Goal: Ask a question: Seek information or help from site administrators or community

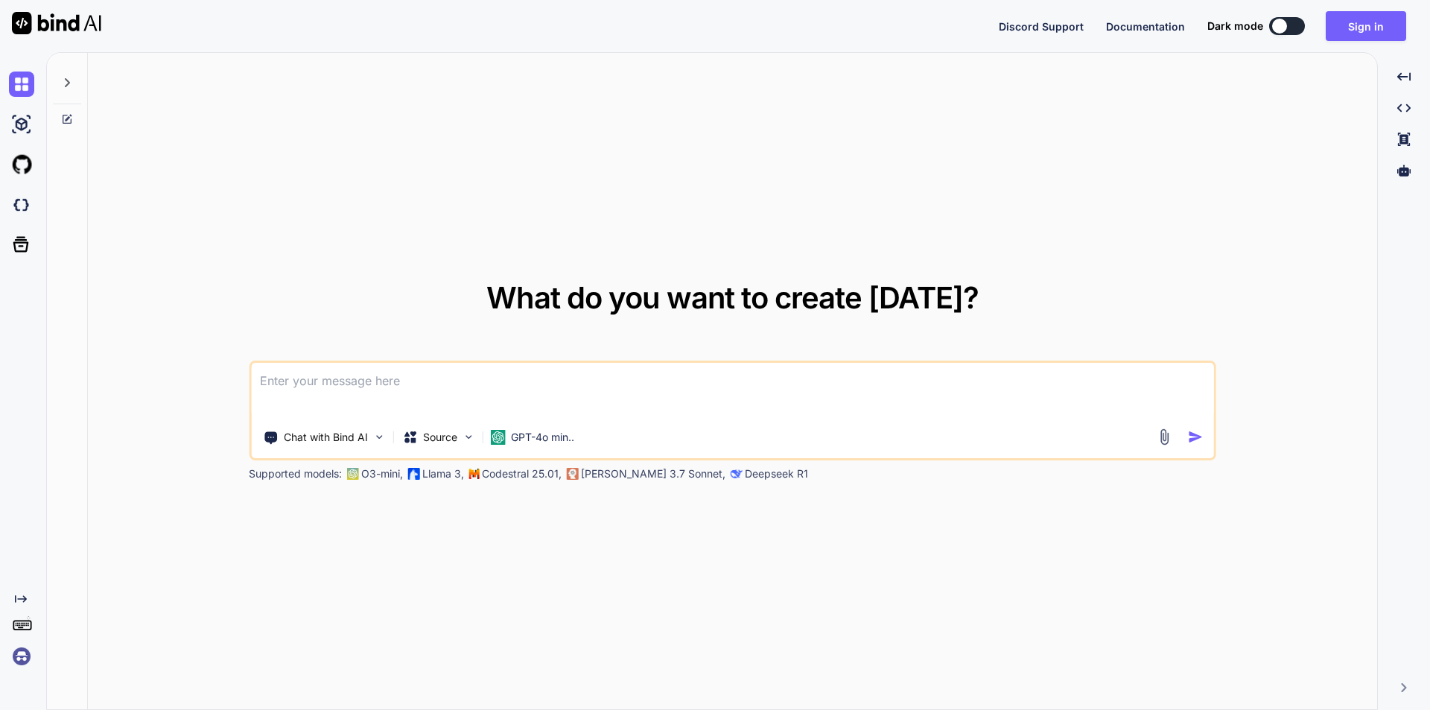
click at [381, 393] on textarea at bounding box center [732, 390] width 963 height 55
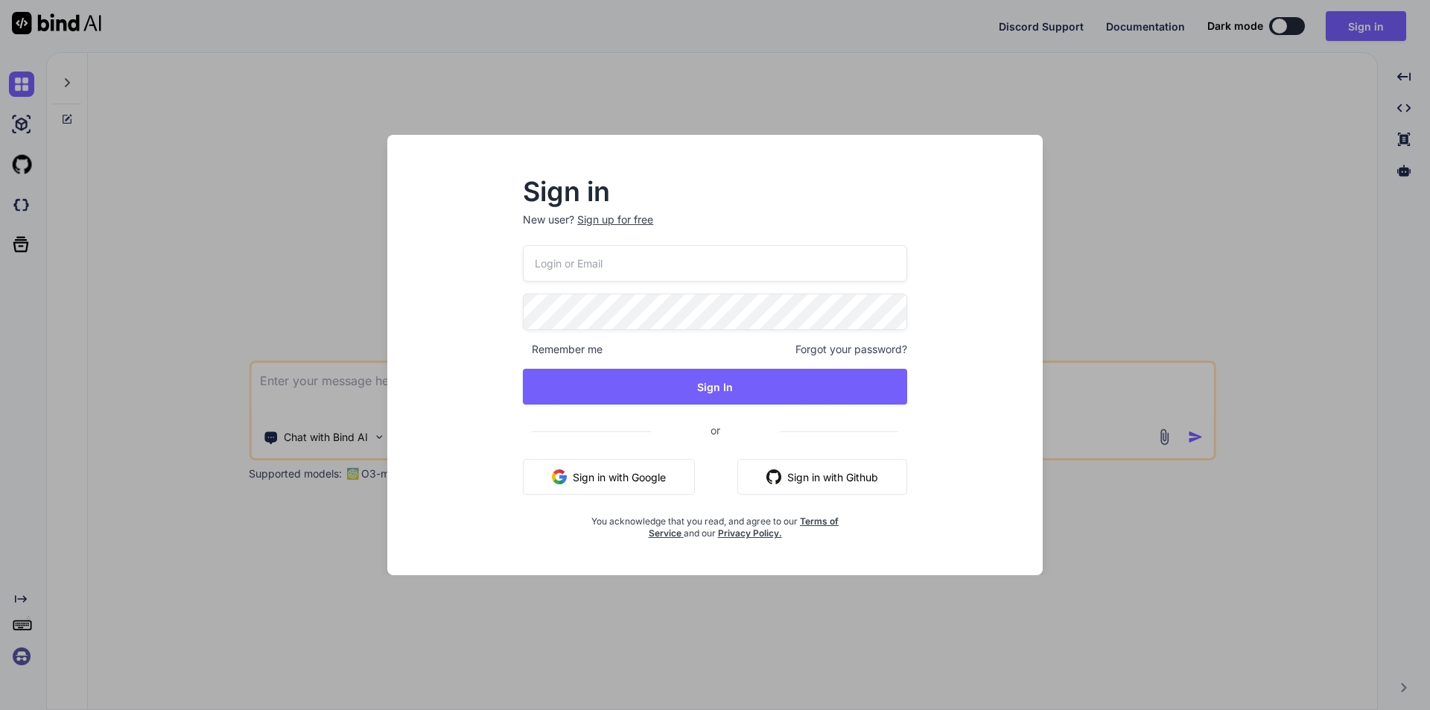
click at [613, 260] on input "email" at bounding box center [715, 263] width 384 height 36
type input "[PERSON_NAME][EMAIL_ADDRESS][DOMAIN_NAME]"
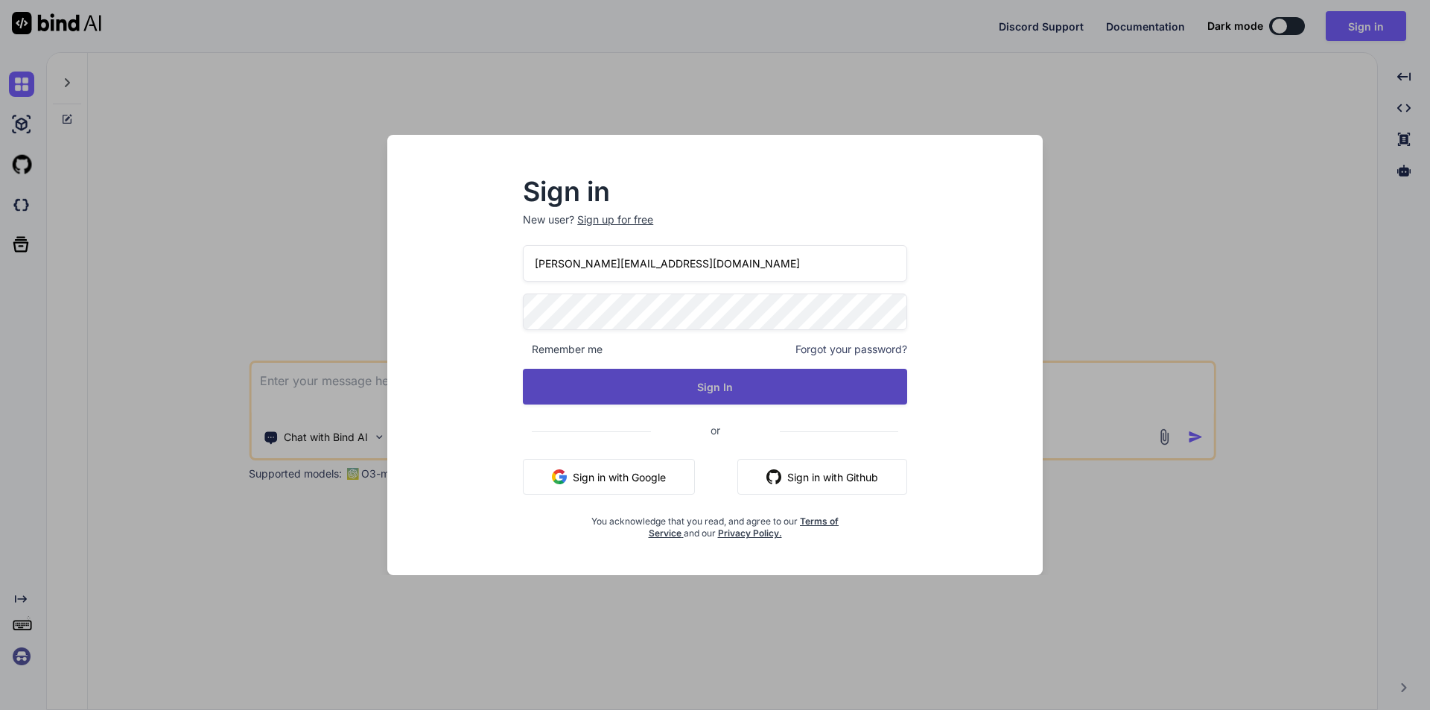
click at [660, 375] on button "Sign In" at bounding box center [715, 387] width 384 height 36
type textarea "x"
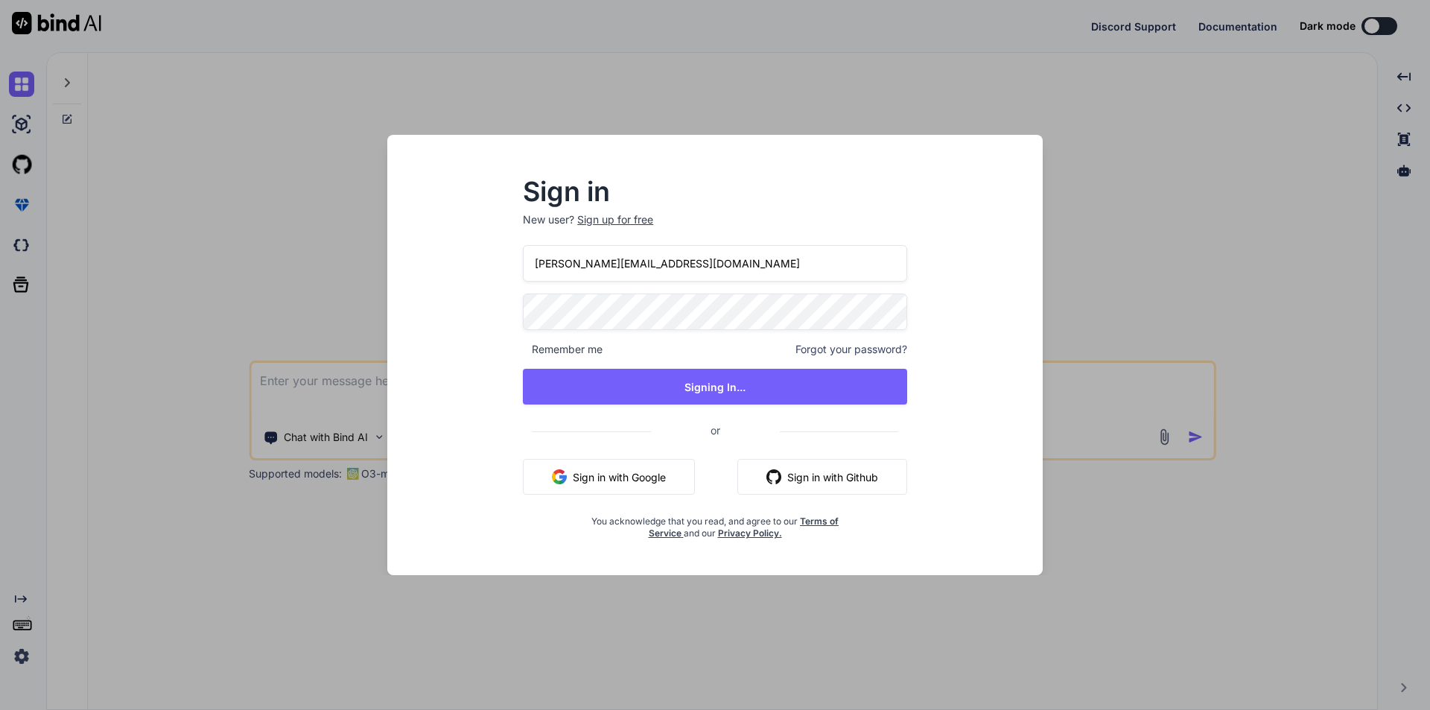
drag, startPoint x: 706, startPoint y: 266, endPoint x: 259, endPoint y: 264, distance: 446.9
click at [259, 264] on div "Sign in New user? Sign up for free [PERSON_NAME][EMAIL_ADDRESS][DOMAIN_NAME] Re…" at bounding box center [715, 355] width 1430 height 710
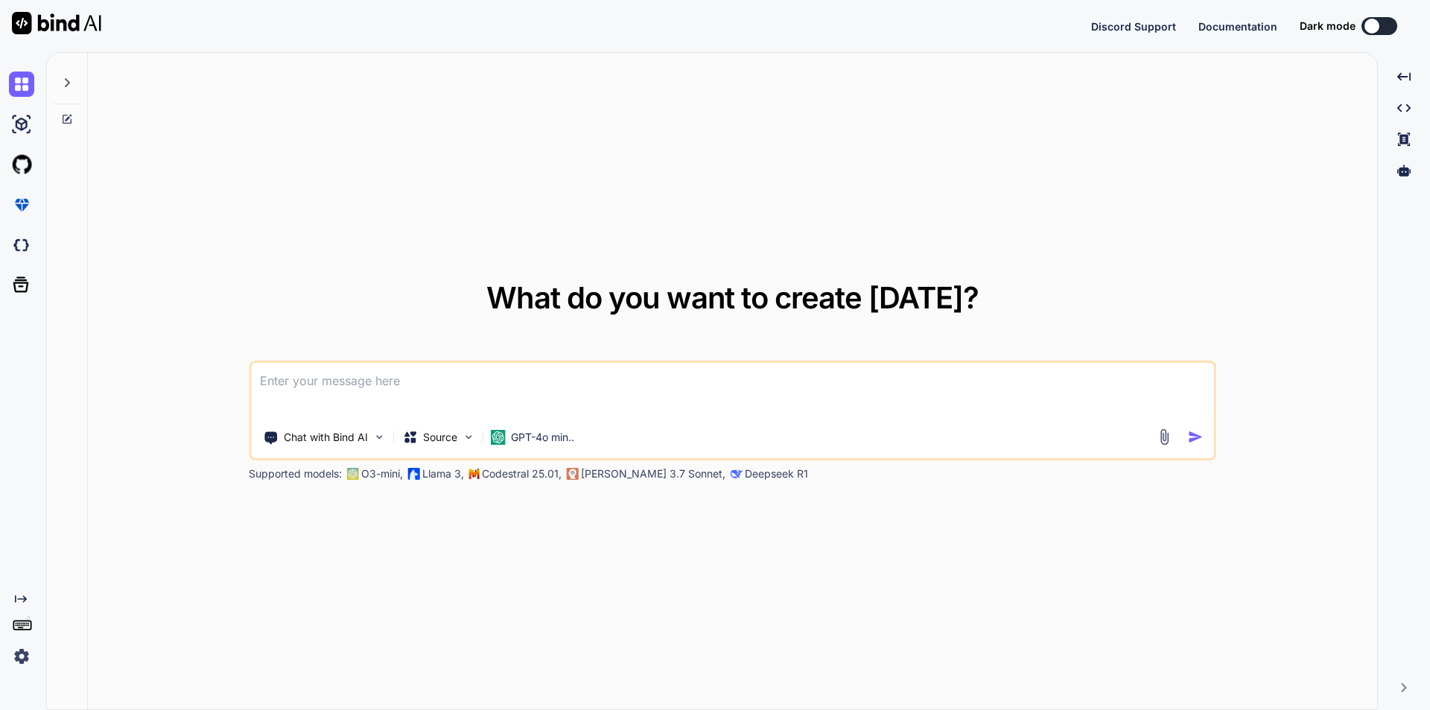
click at [363, 394] on textarea at bounding box center [732, 390] width 963 height 55
type textarea "n"
type textarea "x"
type textarea "ne"
type textarea "x"
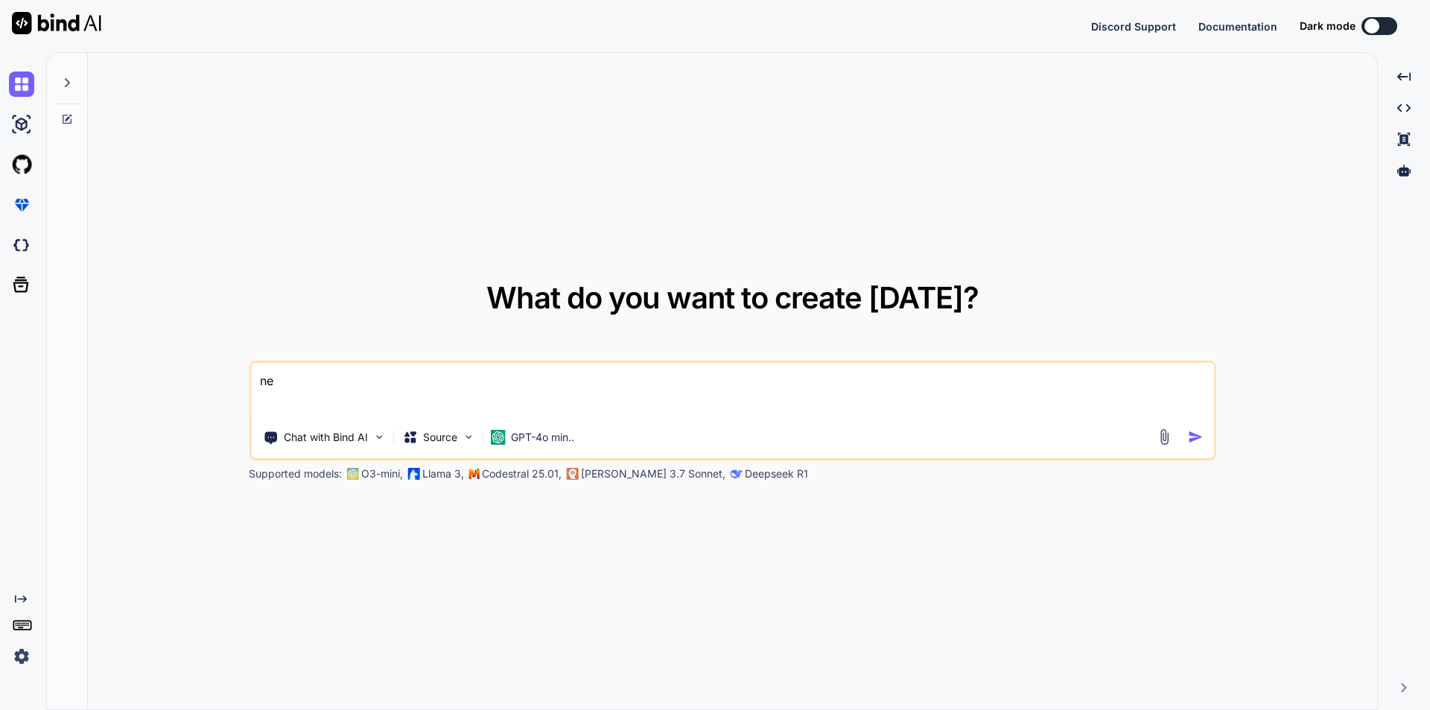
type textarea "nee"
type textarea "x"
type textarea "need"
type textarea "x"
type textarea "need"
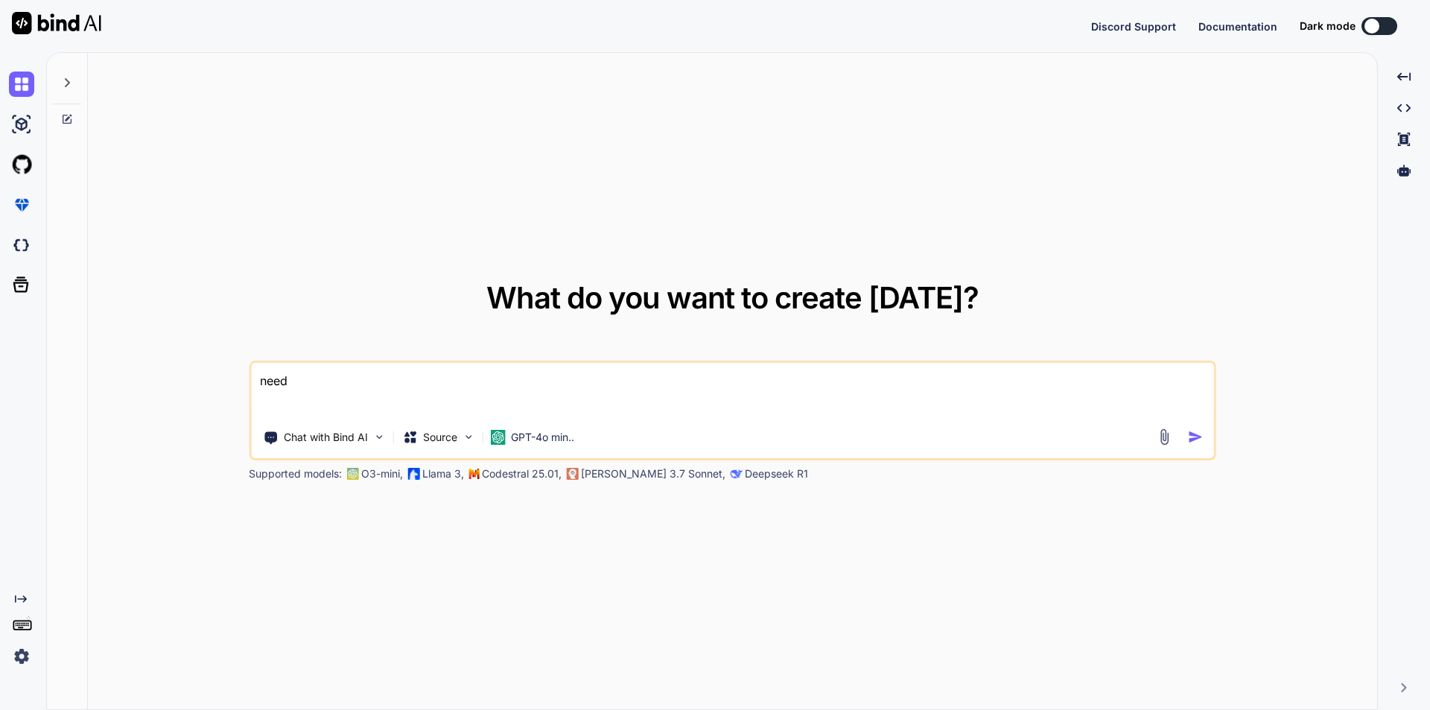
type textarea "x"
type textarea "need t"
type textarea "x"
type textarea "need to"
type textarea "x"
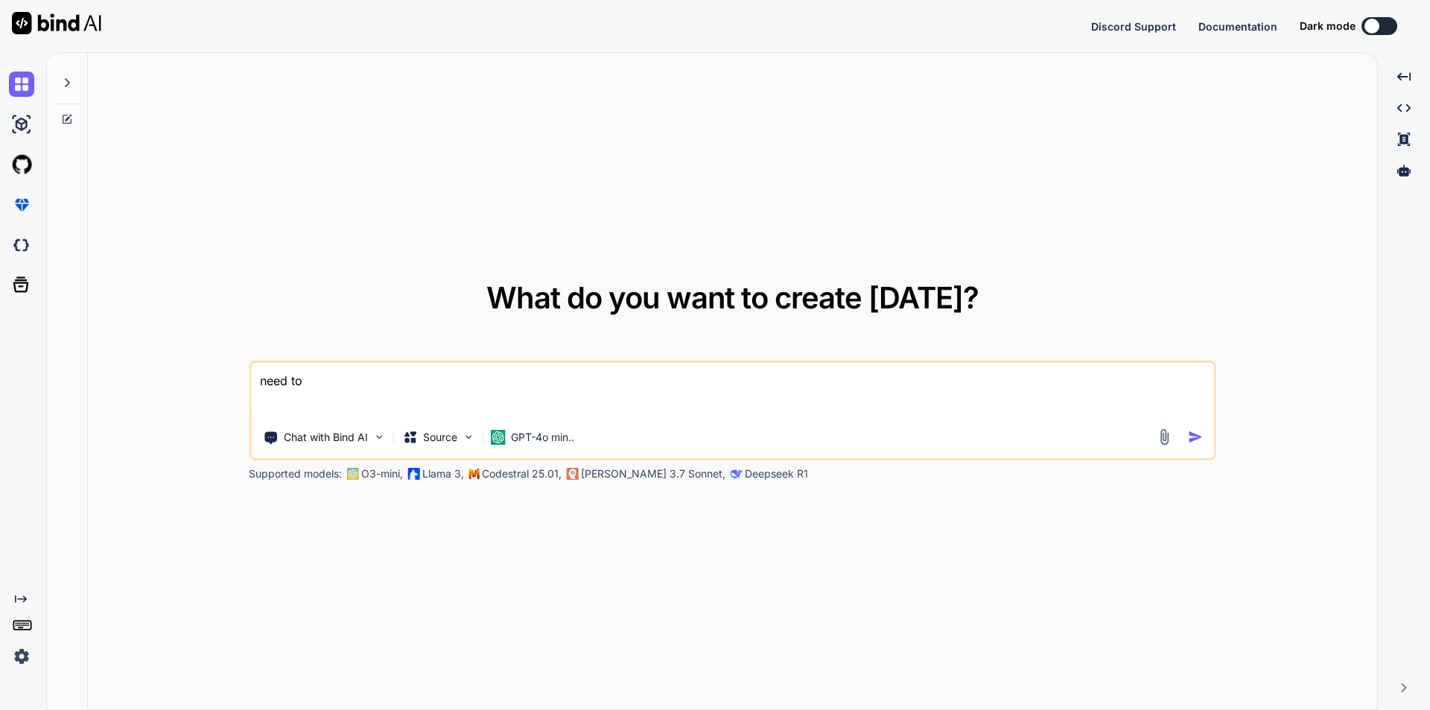
type textarea "need to"
type textarea "x"
type textarea "need to c"
type textarea "x"
type textarea "need to ca"
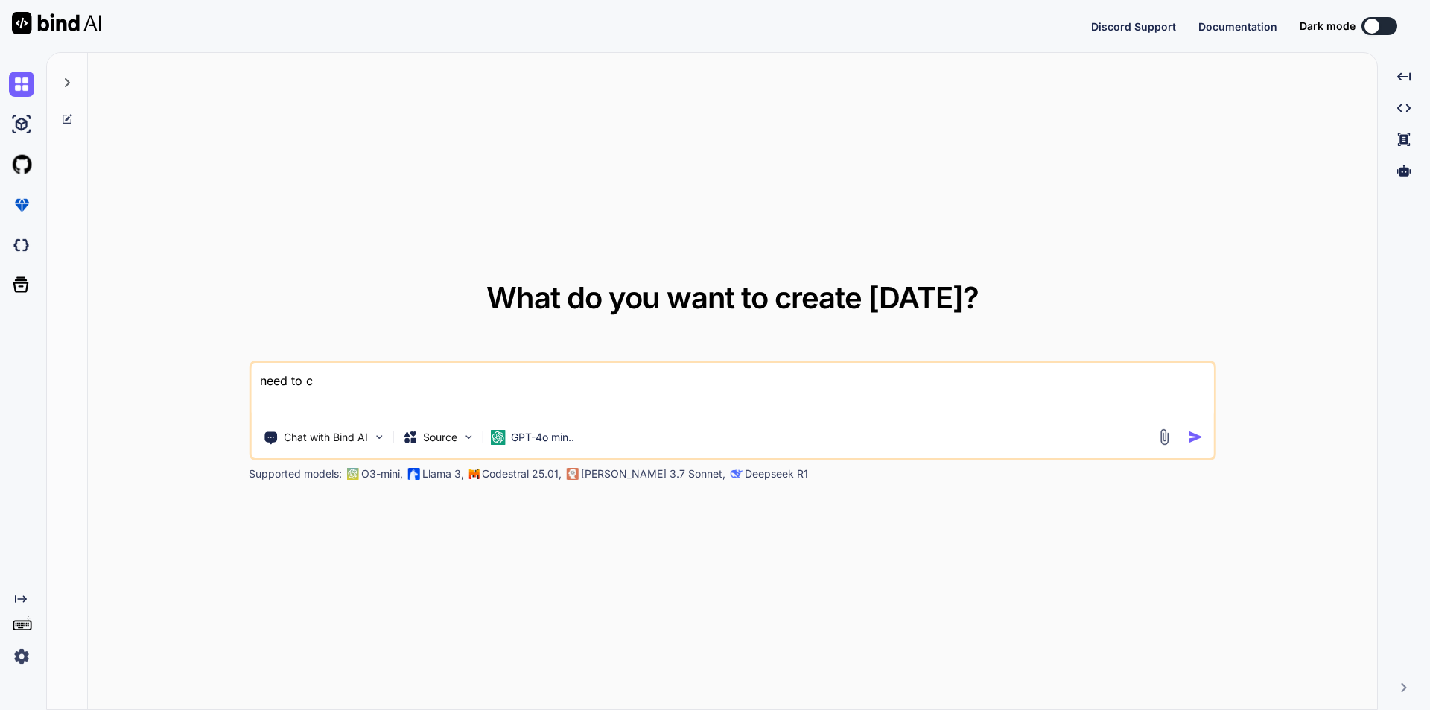
type textarea "x"
type textarea "need to cal"
type textarea "x"
type textarea "need to call"
type textarea "x"
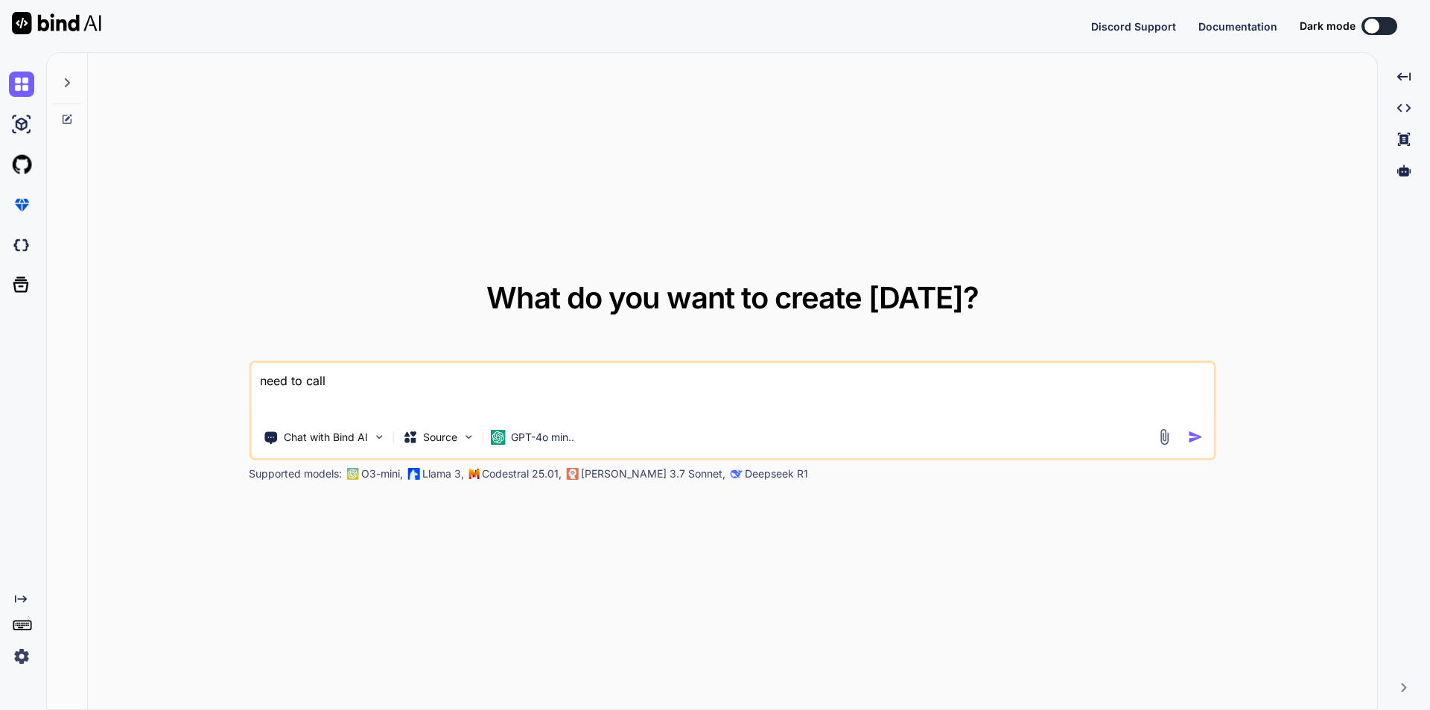
type textarea "need to cal"
type textarea "x"
type textarea "need to ca"
type textarea "x"
type textarea "need to c"
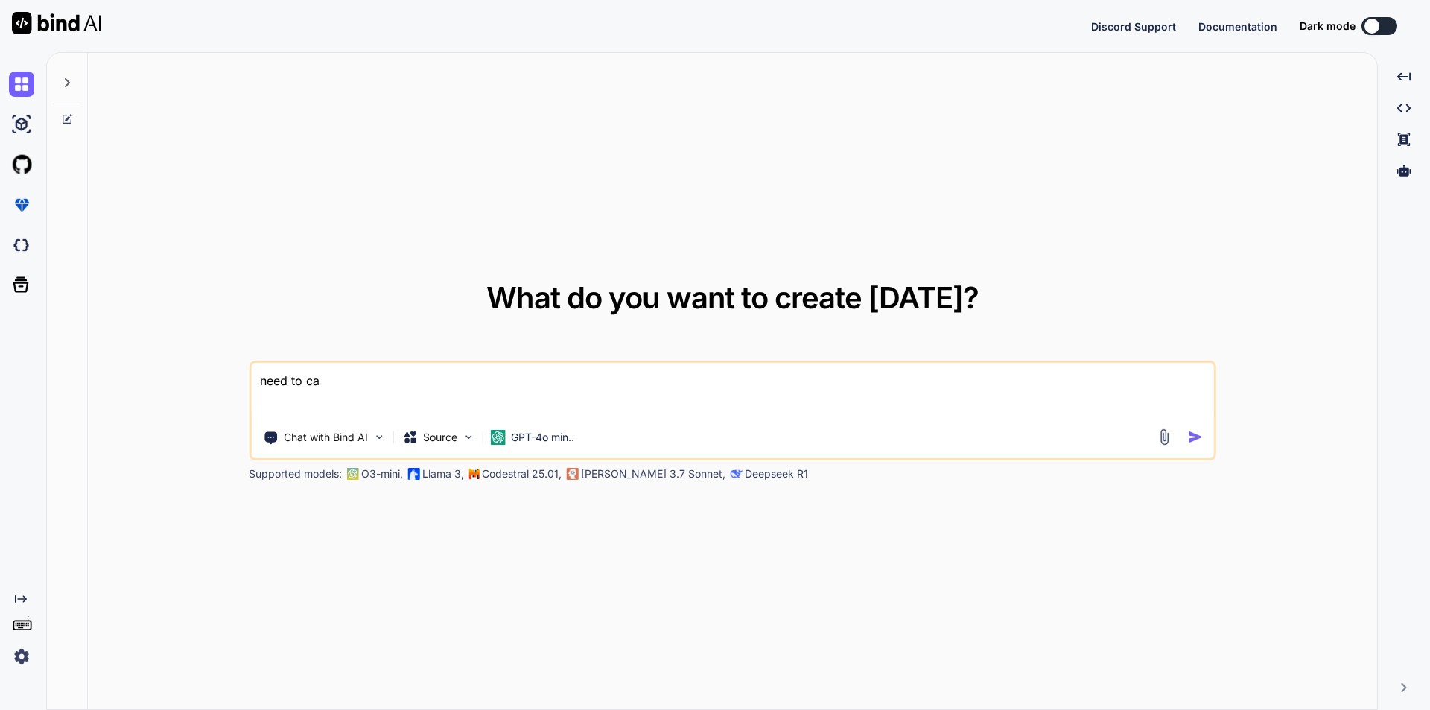
type textarea "x"
type textarea "need to"
type textarea "x"
type textarea "need to a"
type textarea "x"
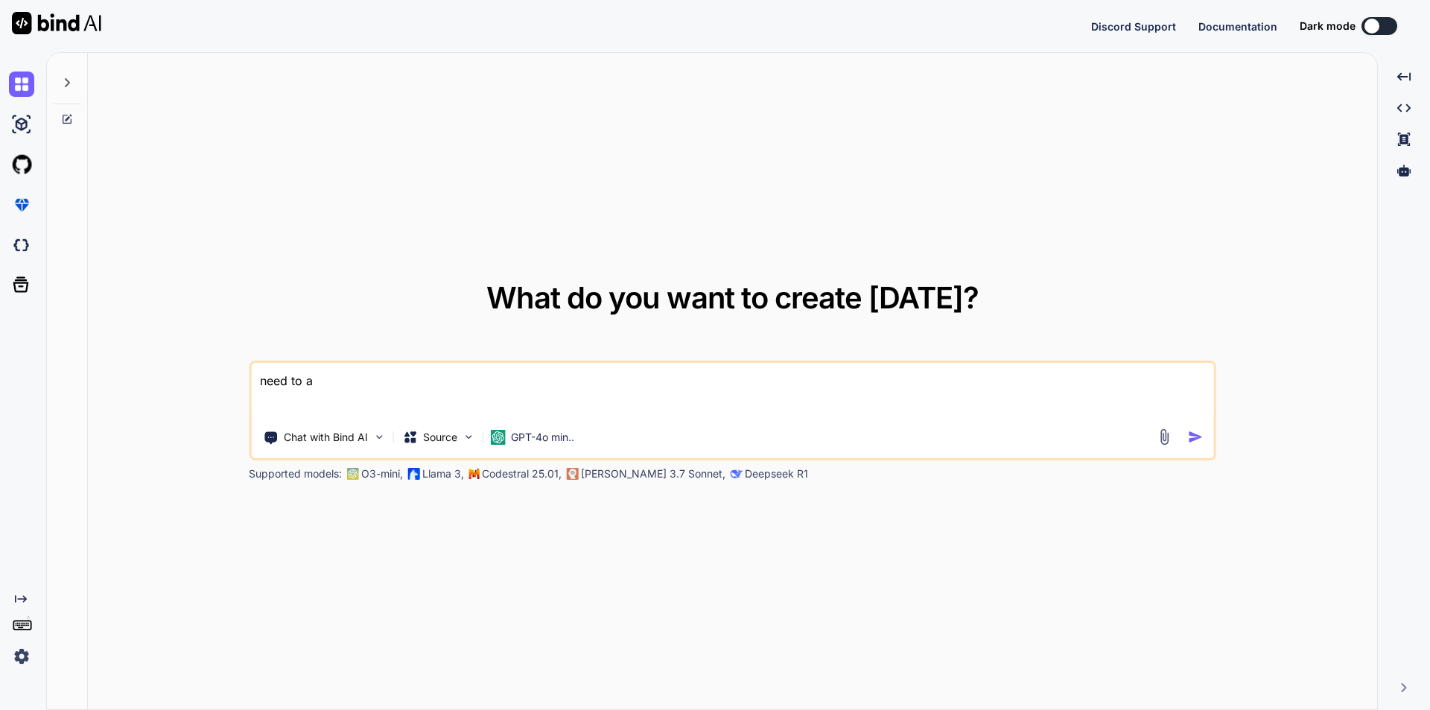
type textarea "need to ad"
type textarea "x"
type textarea "need to add"
type textarea "x"
type textarea "need to add"
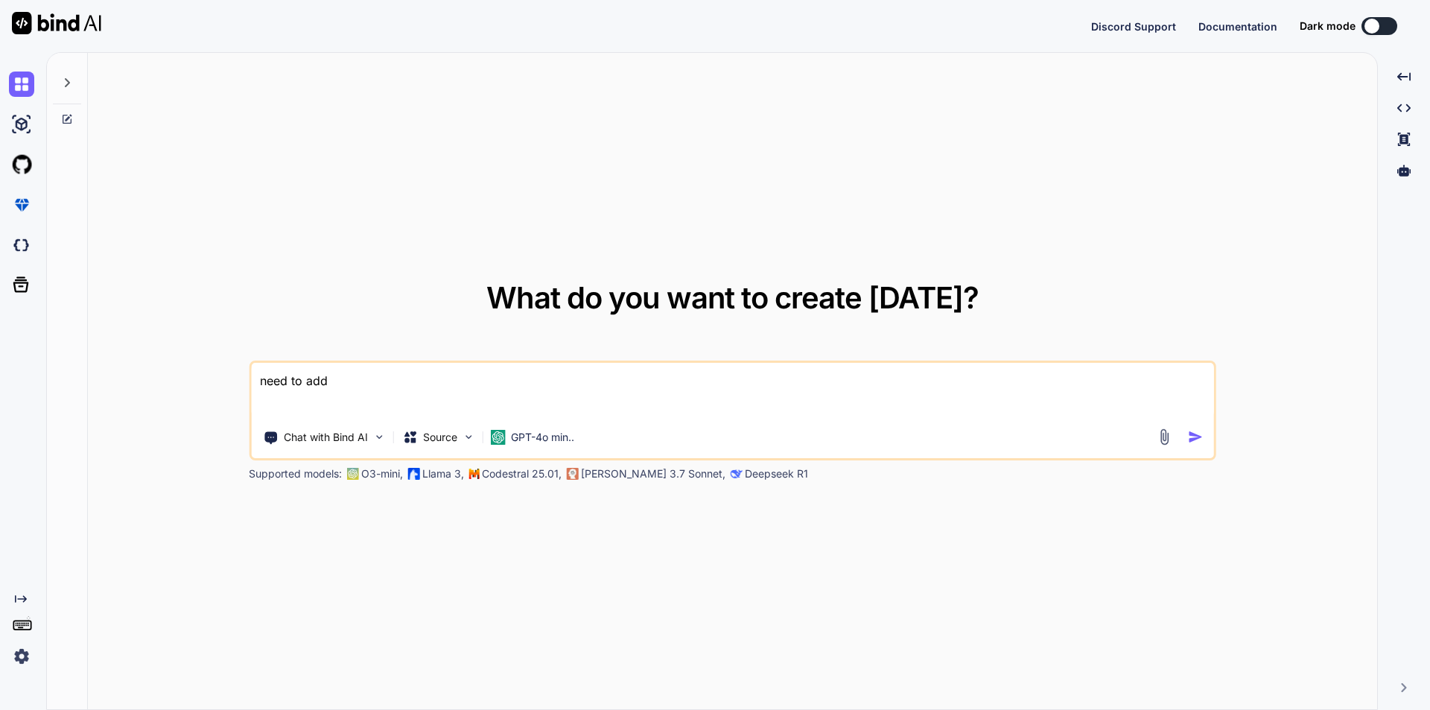
type textarea "x"
type textarea "need to add p"
type textarea "x"
type textarea "need to add pa"
type textarea "x"
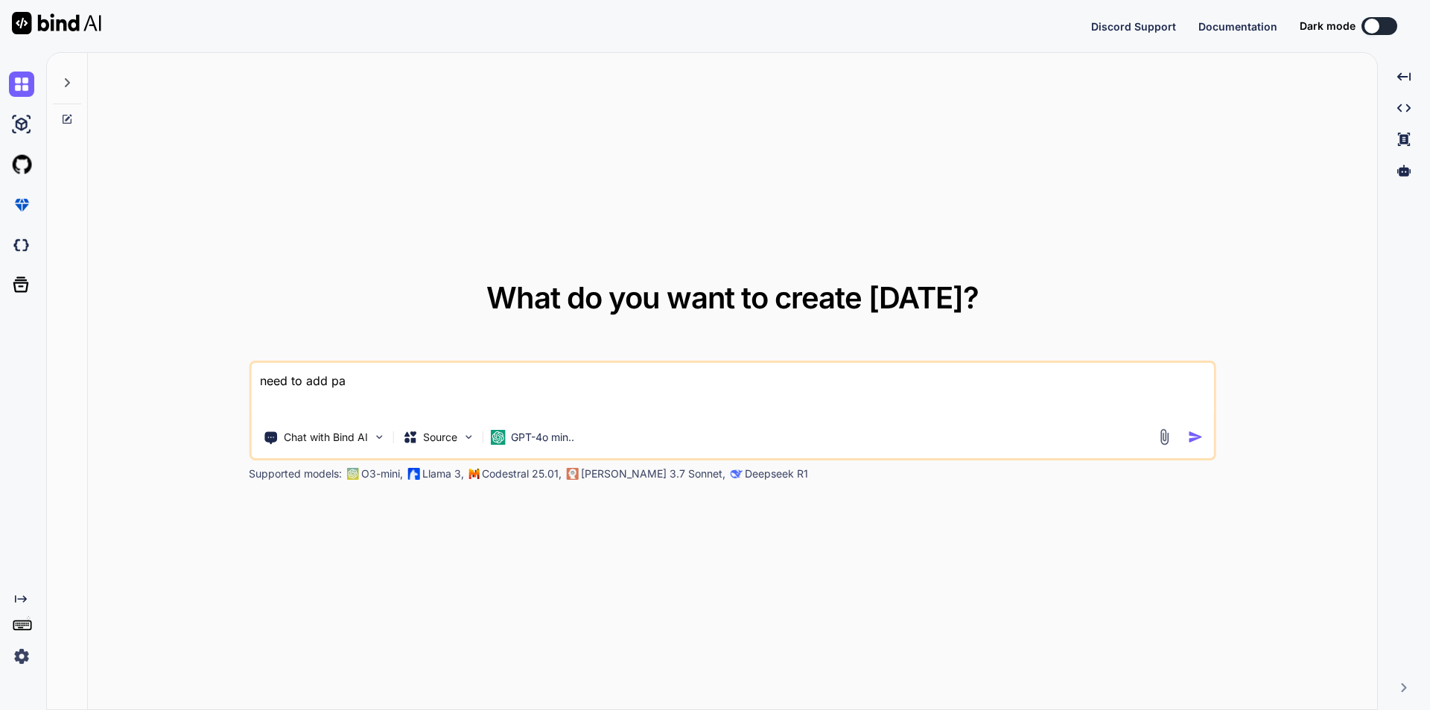
type textarea "need to add par"
type textarea "x"
type textarea "need to add para"
type textarea "x"
type textarea "need to add param"
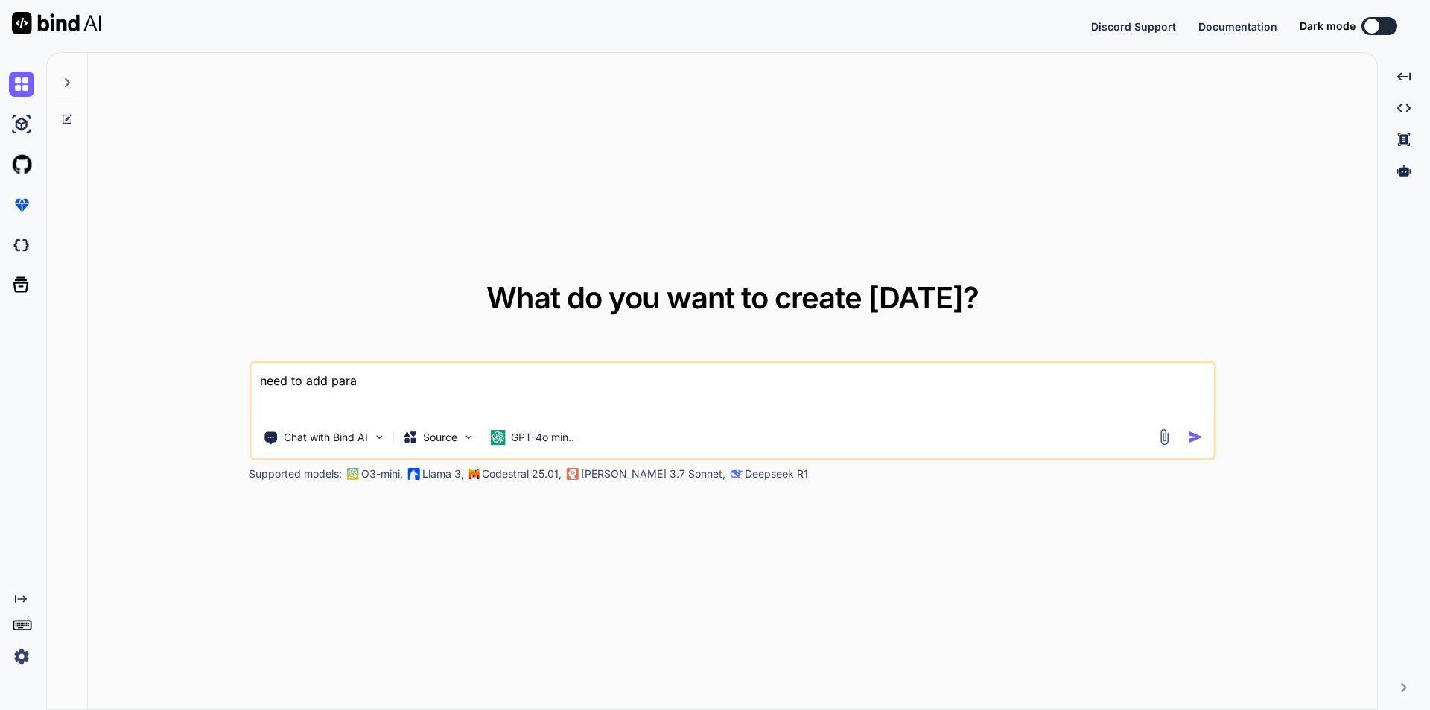
type textarea "x"
type textarea "need to add parame"
type textarea "x"
type textarea "need to add paramet"
type textarea "x"
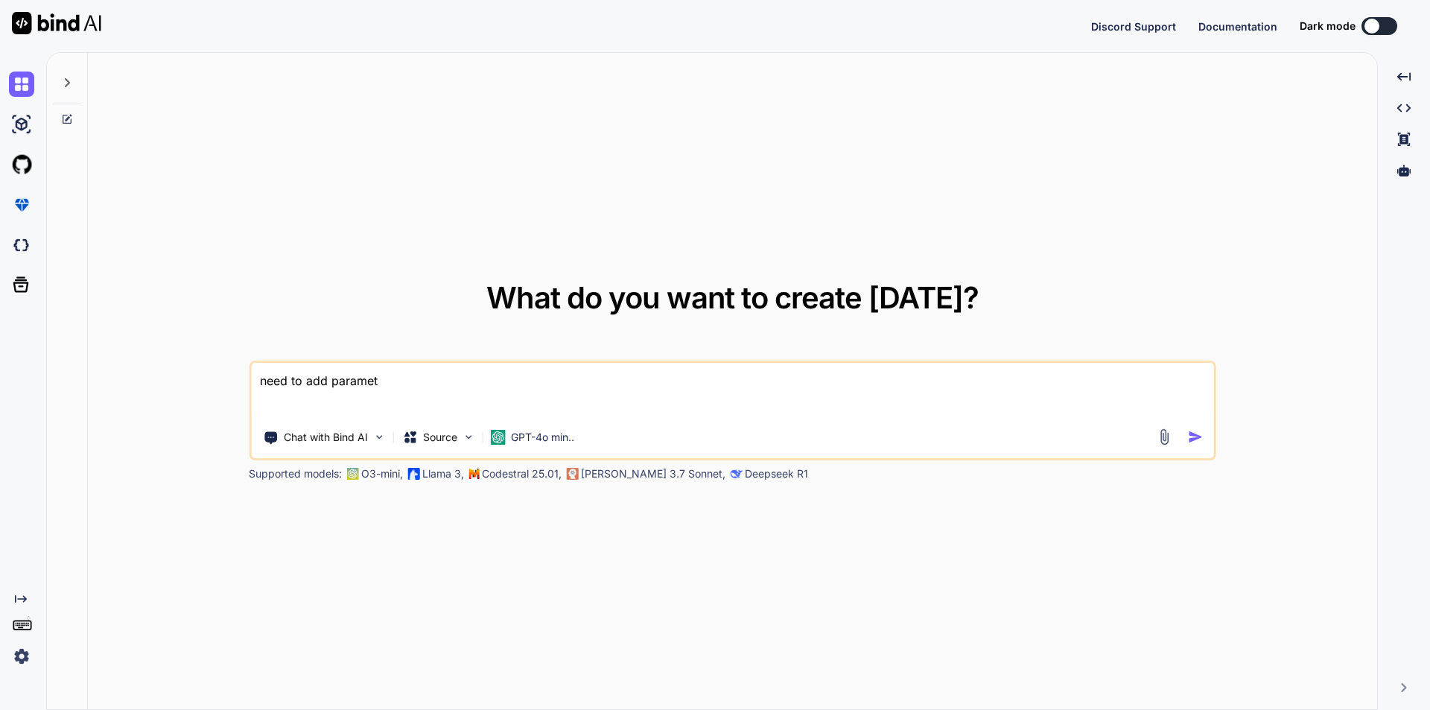
type textarea "need to add parametr"
type textarea "x"
type textarea "need to add parametre"
type textarea "x"
type textarea "need to add parametre"
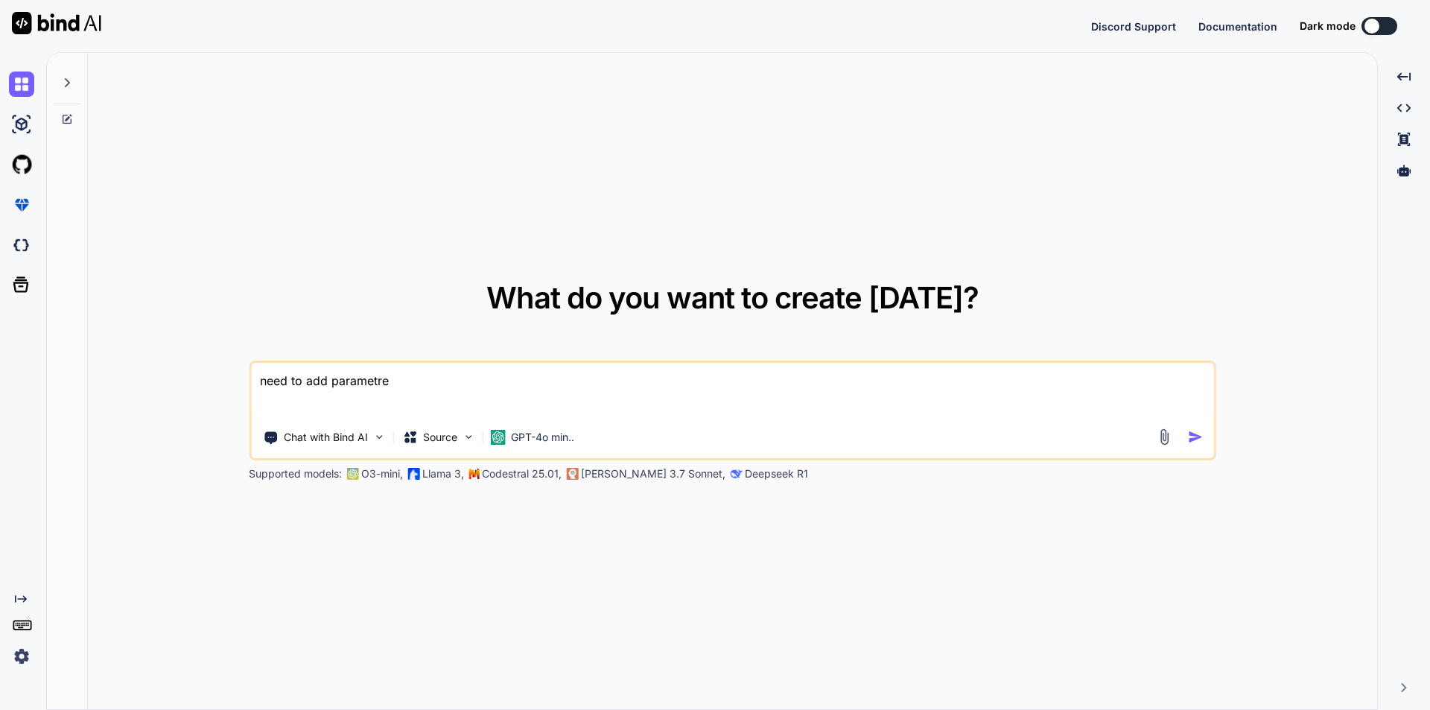
type textarea "x"
type textarea "need to add parametre i"
type textarea "x"
type textarea "need to add parametre in"
type textarea "x"
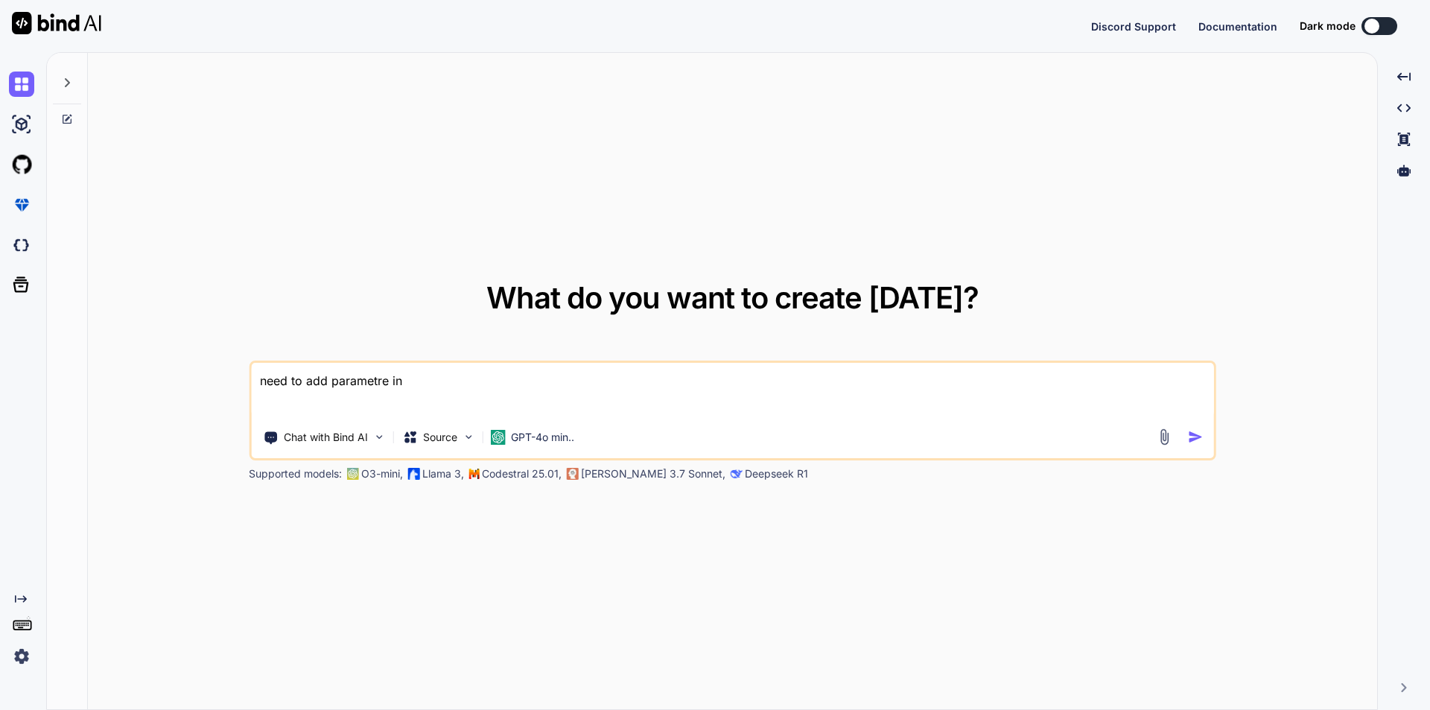
type textarea "need to add parametre in"
type textarea "x"
type textarea "need to add parametre in i"
type textarea "x"
type textarea "need to add parametre in it"
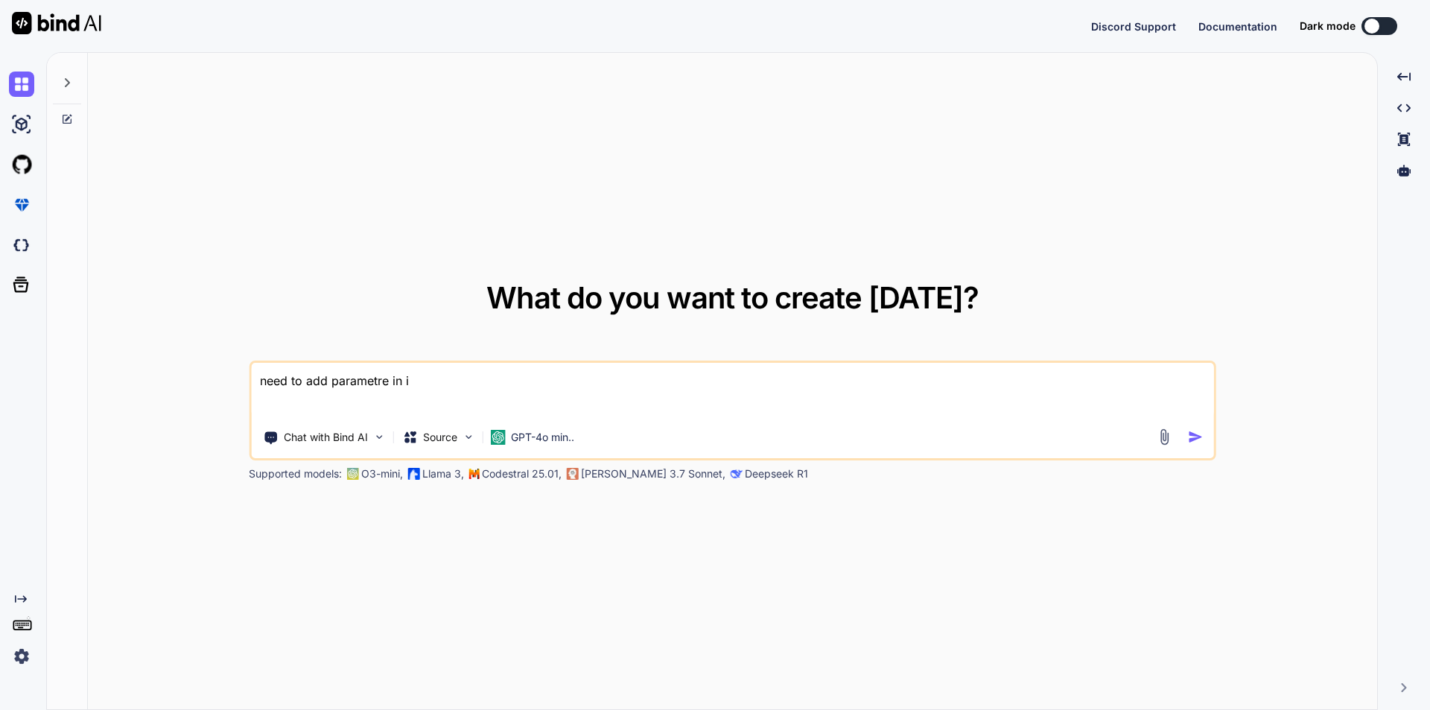
type textarea "x"
type textarea "need to add parametre in its"
type textarea "x"
type textarea "need to add parametre in it"
type textarea "x"
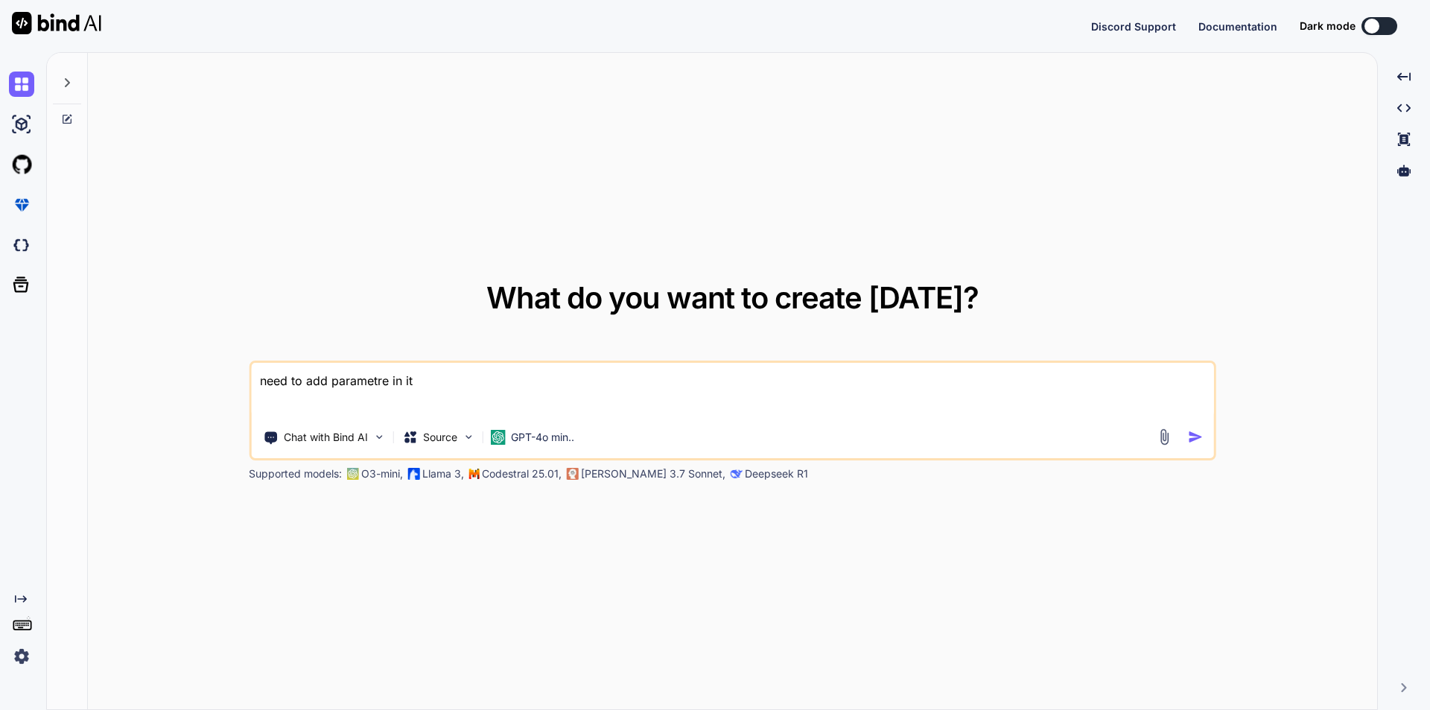
type textarea "need to add parametre in i"
type textarea "x"
type textarea "need to add parametre in"
type textarea "x"
type textarea "need to add parametre in t"
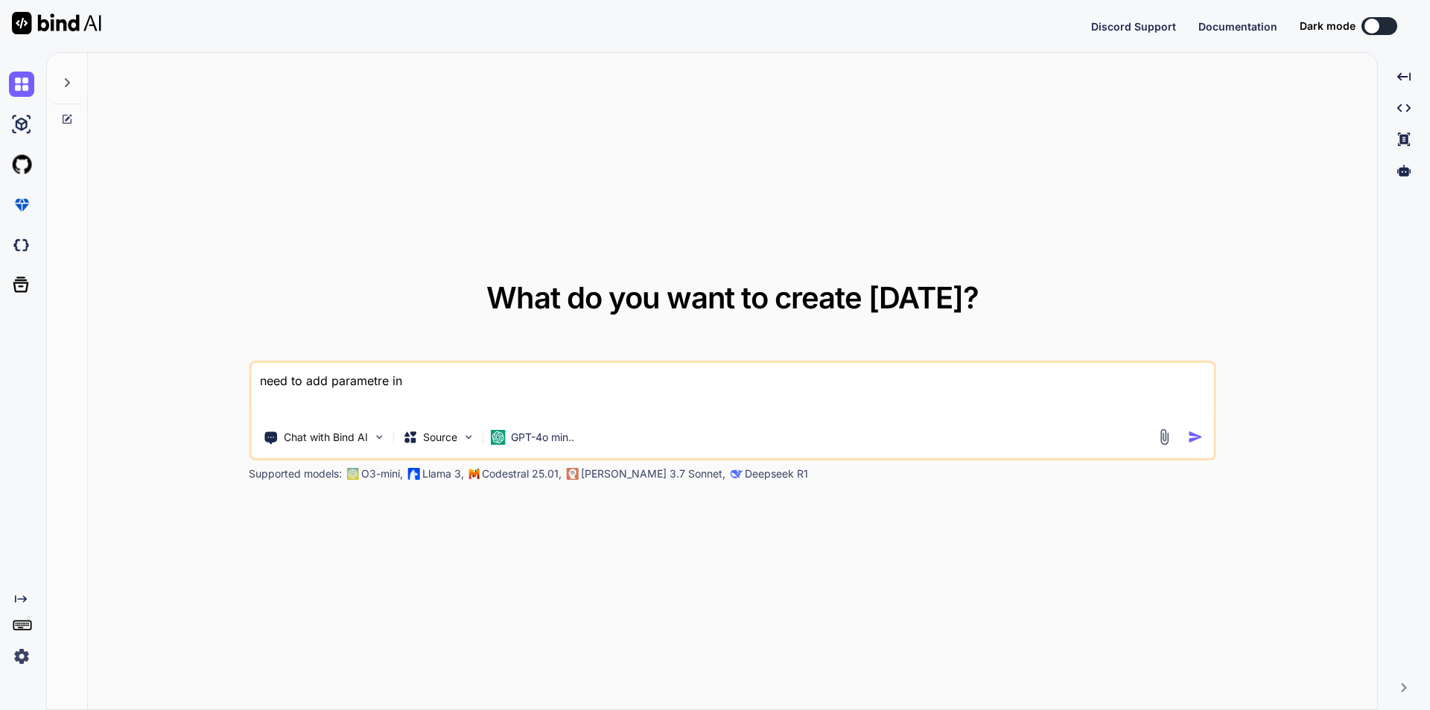
type textarea "x"
type textarea "need to add parametre in th"
type textarea "x"
type textarea "need to add parametre in the"
type textarea "x"
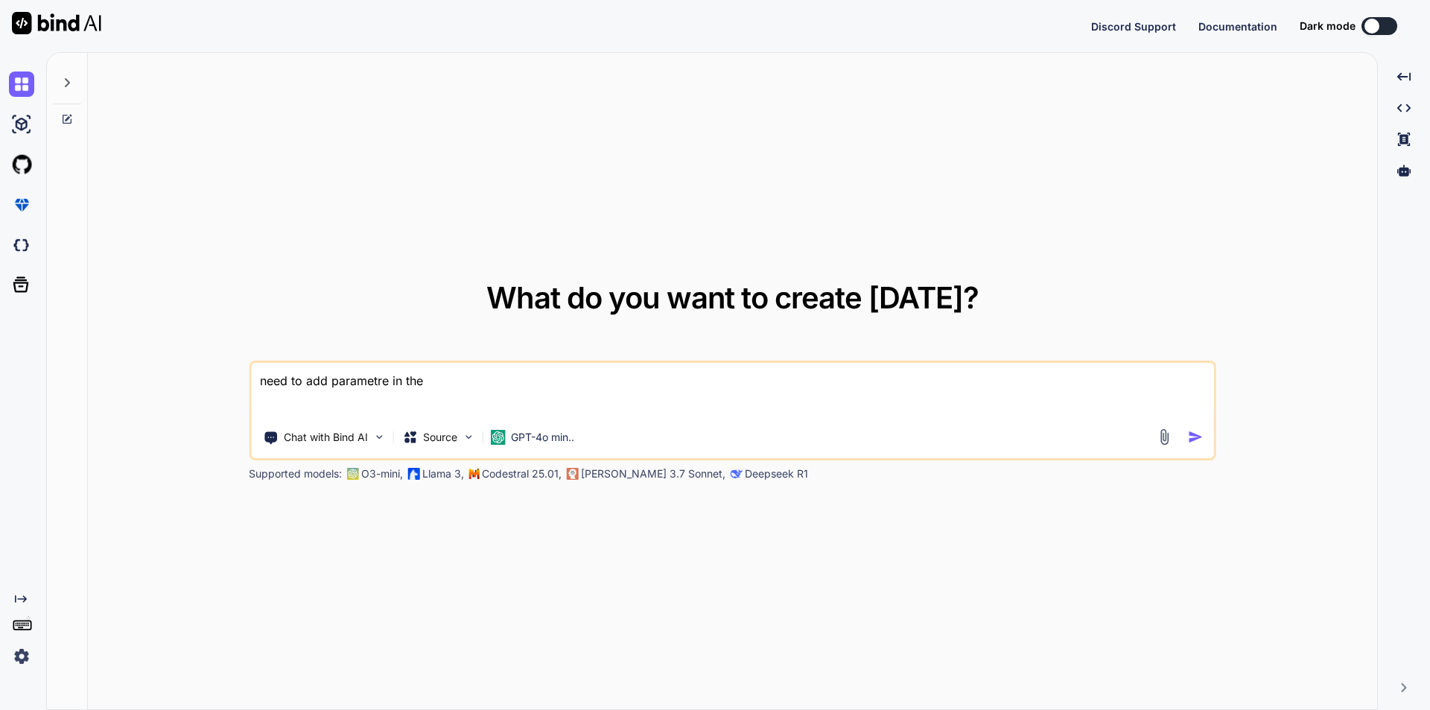
type textarea "need to add parametre in the"
type textarea "x"
type textarea "need to add parametre in the U"
type textarea "x"
type textarea "need to add parametre in the UR"
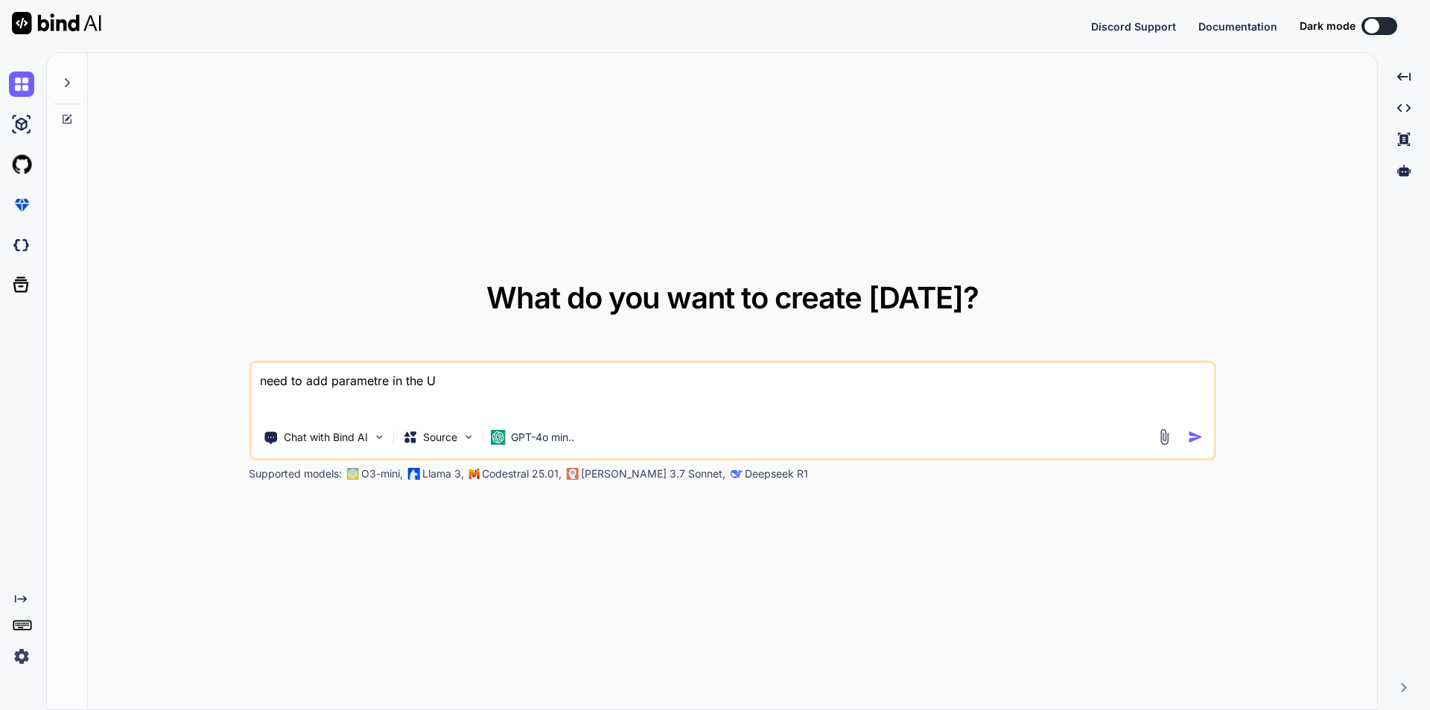
type textarea "x"
type textarea "need to add parametre in the URl"
type textarea "x"
type textarea "need to add parametre in the URl"
type textarea "x"
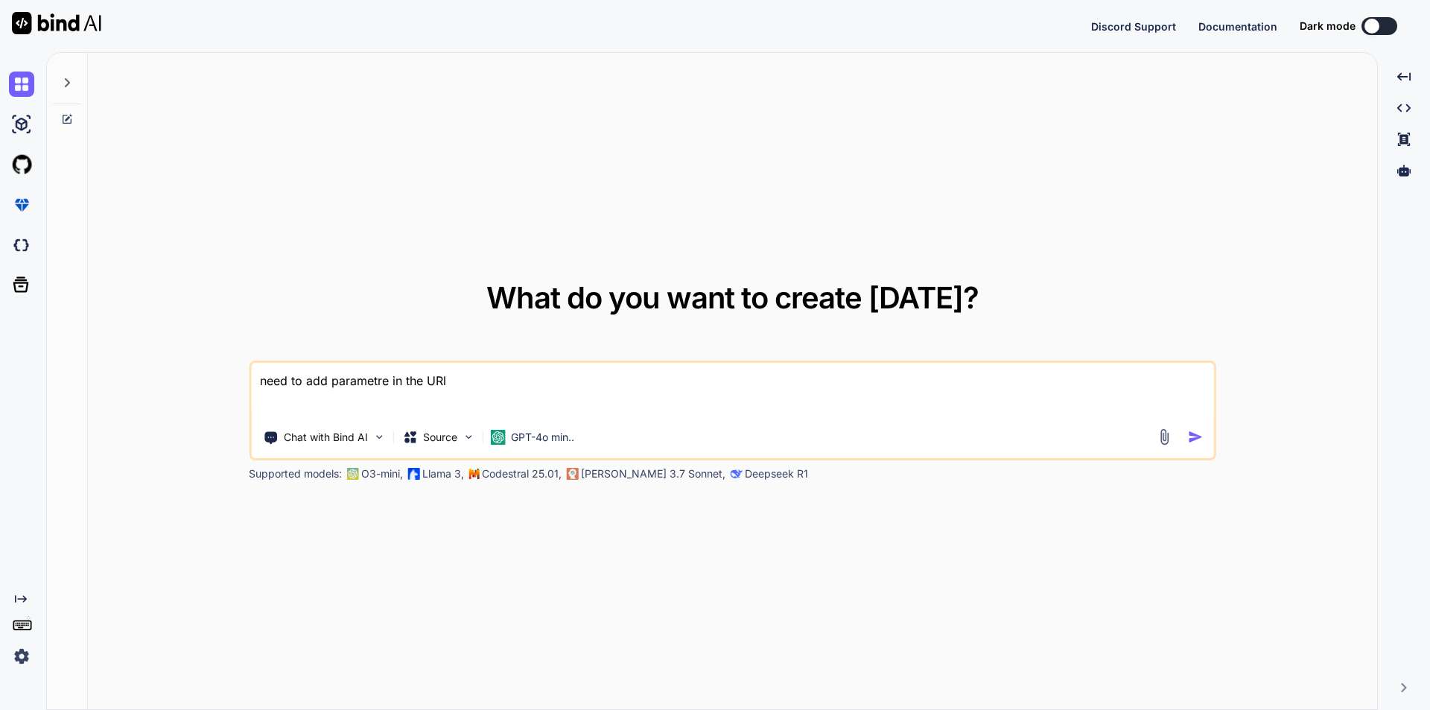
type textarea "need to add parametre in the URl i"
type textarea "x"
type textarea "need to add parametre in the URl in"
type textarea "x"
type textarea "need to add parametre in the URl in"
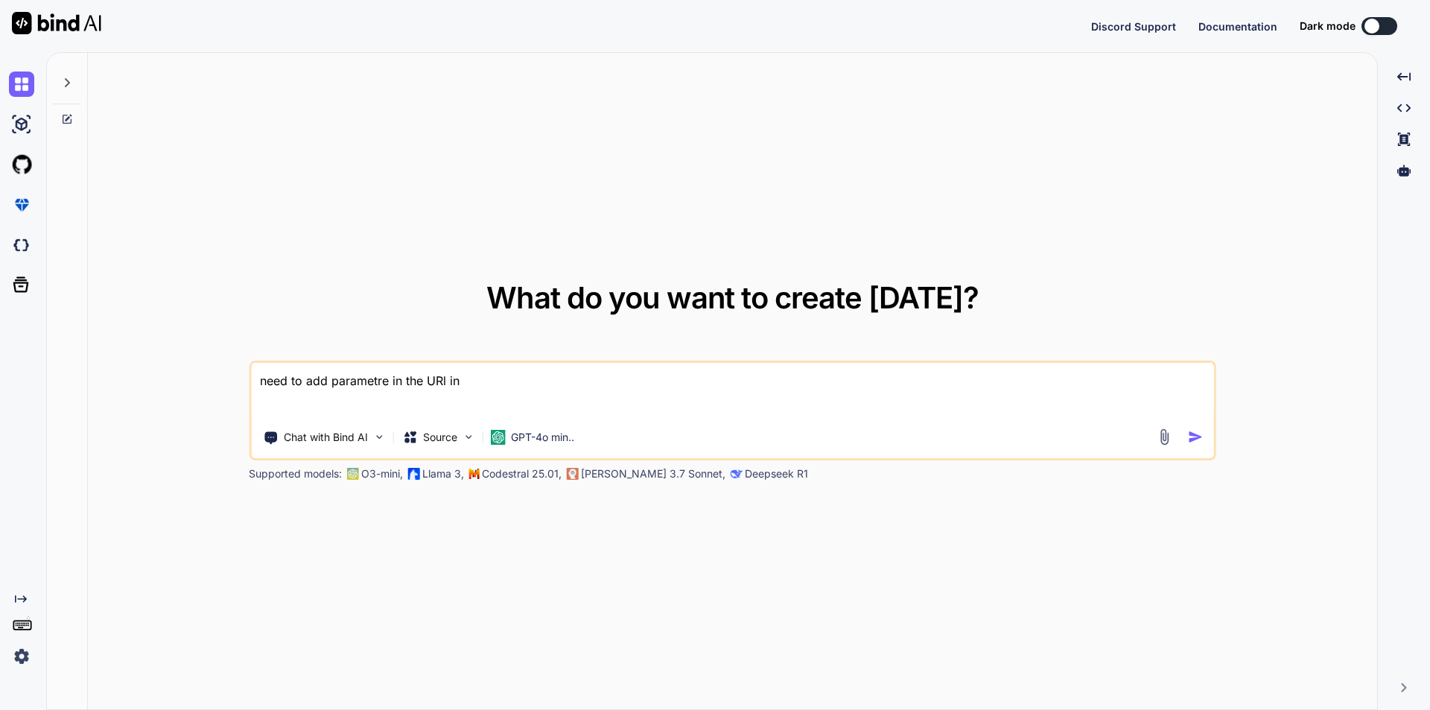
type textarea "x"
type textarea "need to add parametre in the URl in C"
type textarea "x"
type textarea "need to add parametre in the URl in C#"
type textarea "x"
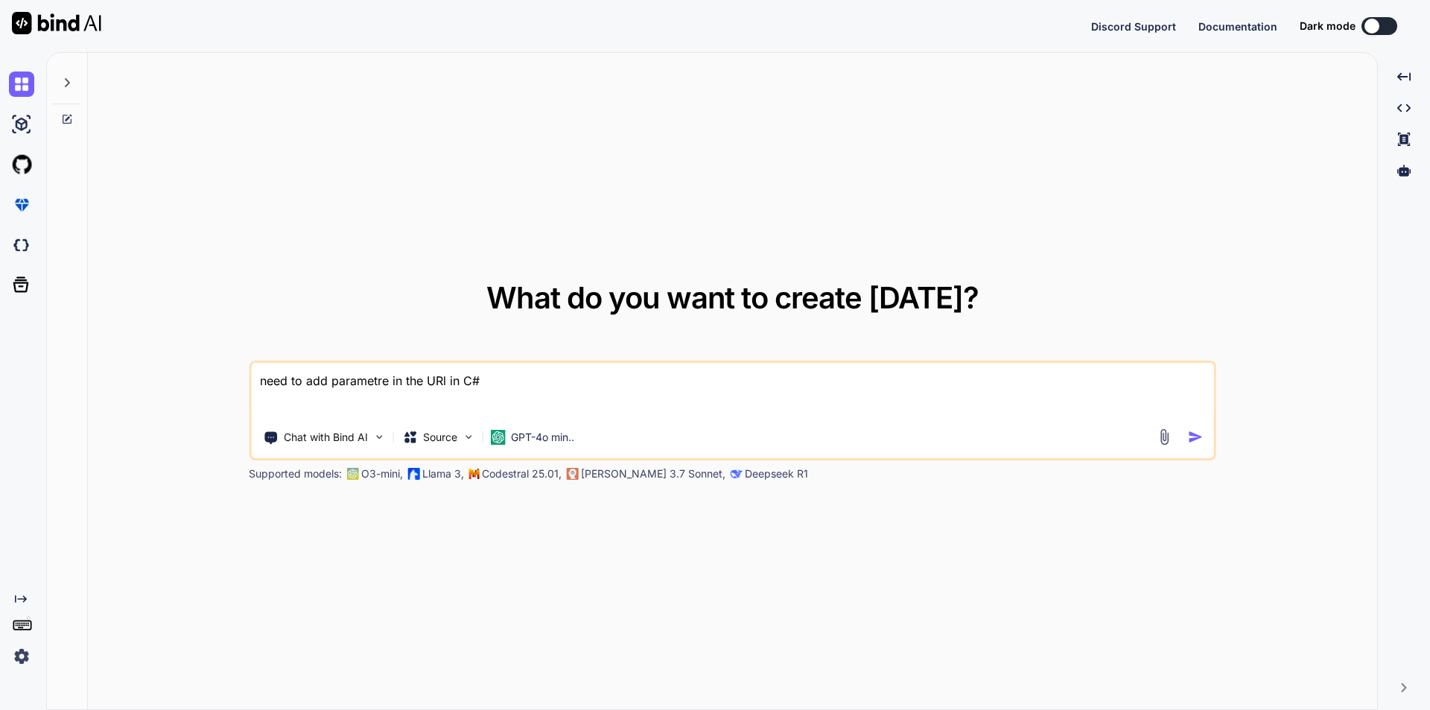
type textarea "need to add parametre in the URl in C#"
type textarea "x"
type textarea "need to add parametre in the URl in C# ""
type textarea "x"
type textarea "need to add parametre in the URl in C# """
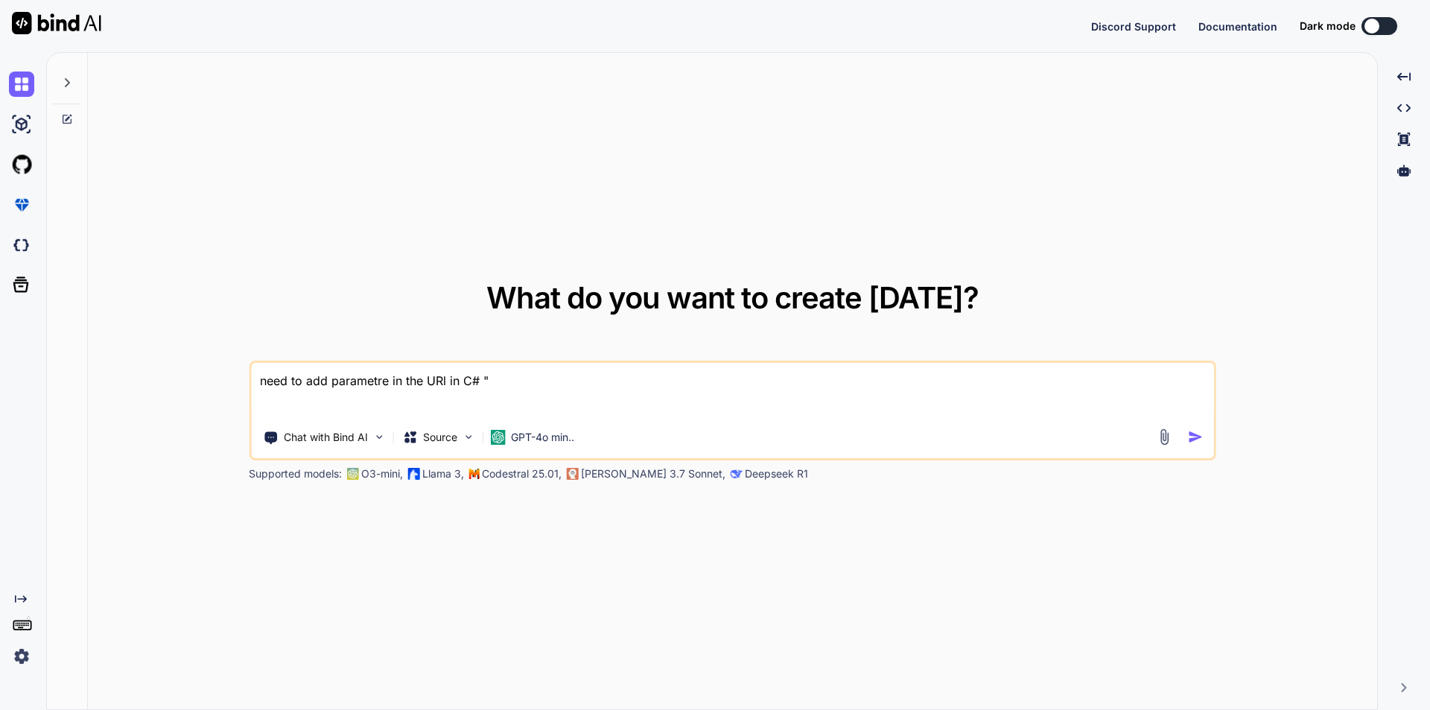
type textarea "x"
paste textarea "[URL][DOMAIN_NAME]"
type textarea "need to add parametre in the URl in C# "[URL][DOMAIN_NAME]""
type textarea "x"
type textarea "need to add parametre in the URl in C# "[URL][DOMAIN_NAME]""
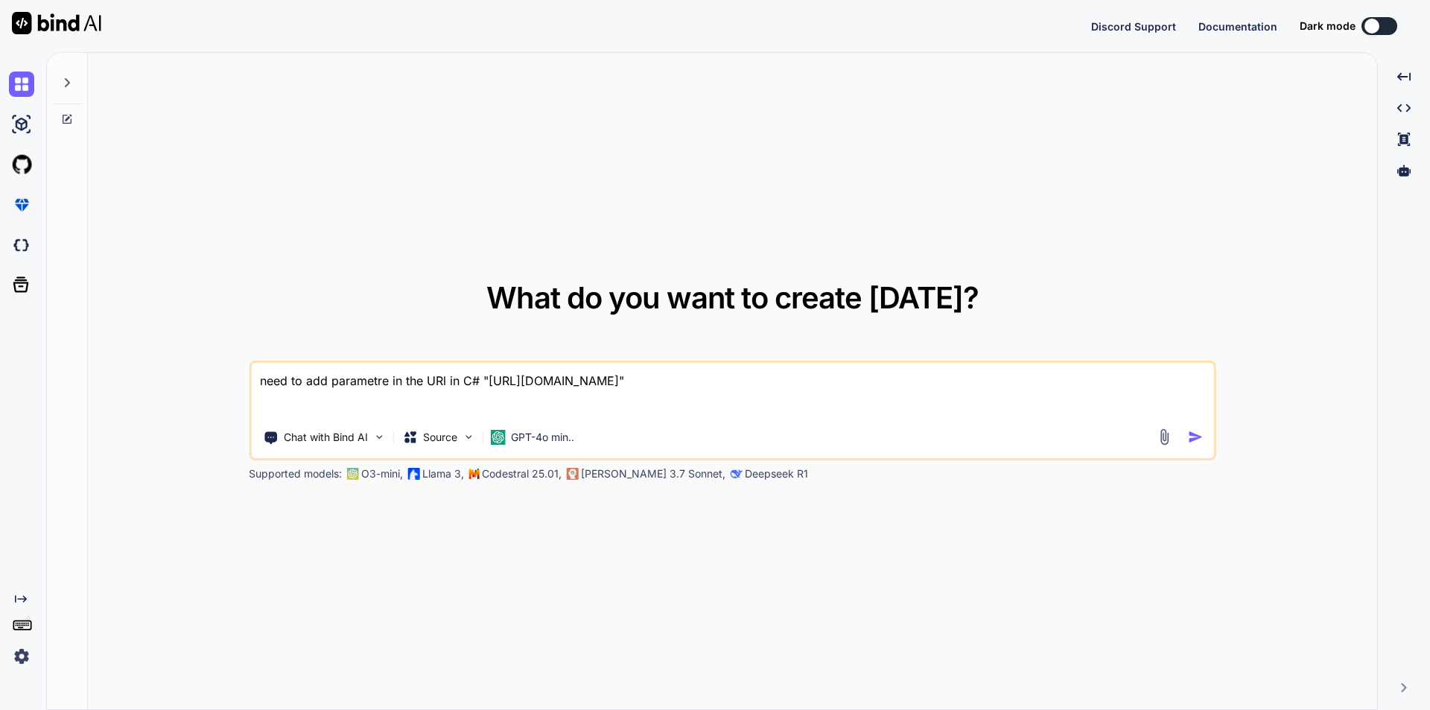
click at [1193, 438] on img "button" at bounding box center [1196, 437] width 16 height 16
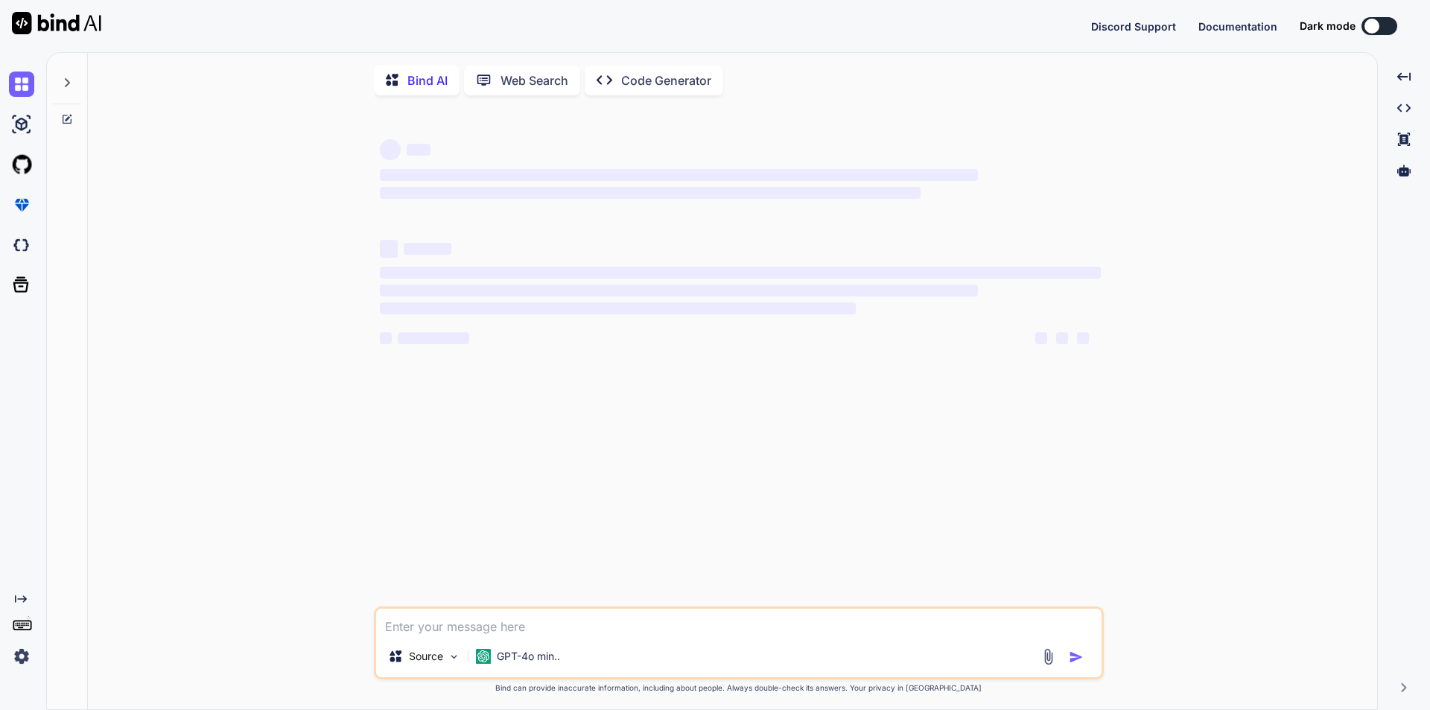
type textarea "x"
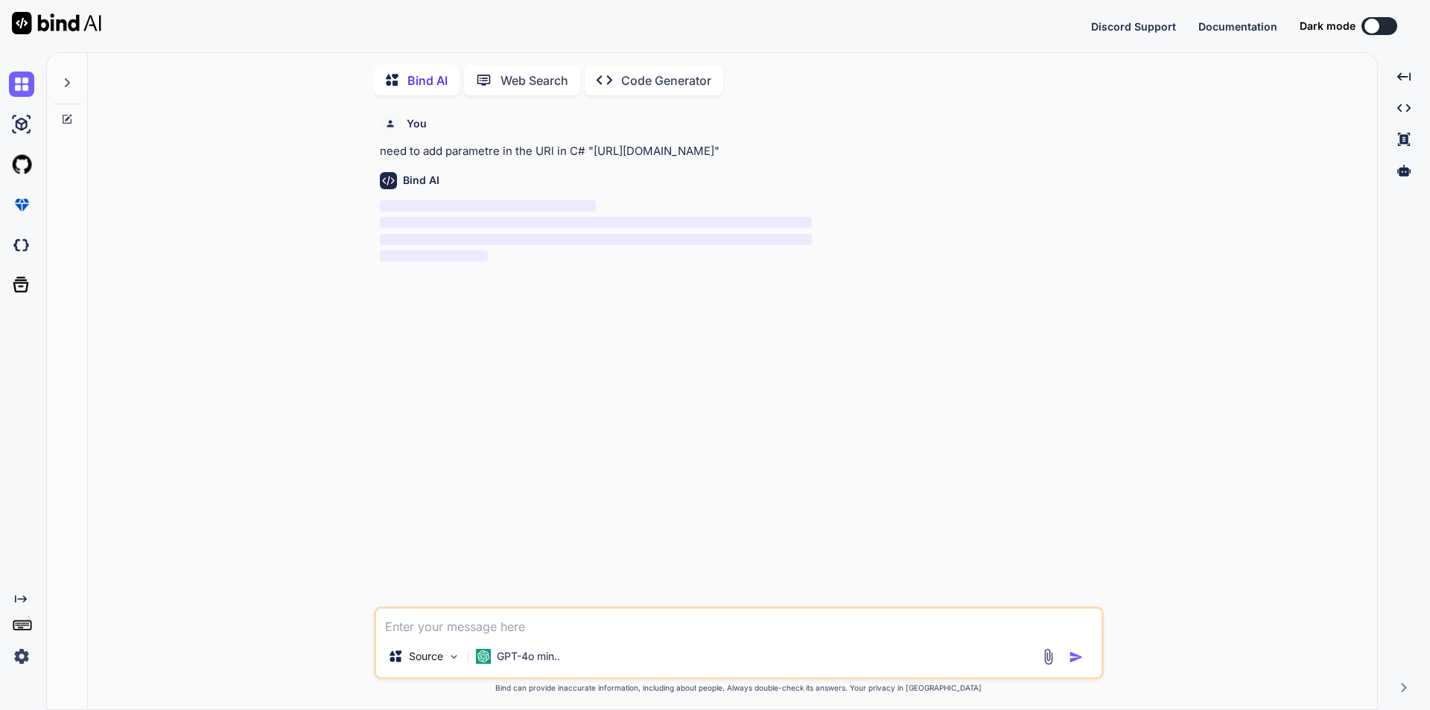
scroll to position [6, 0]
